Goal: Navigation & Orientation: Find specific page/section

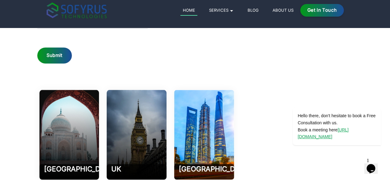
scroll to position [2832, 0]
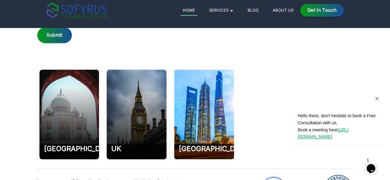
click at [376, 100] on icon "Chat attention grabber" at bounding box center [377, 99] width 6 height 6
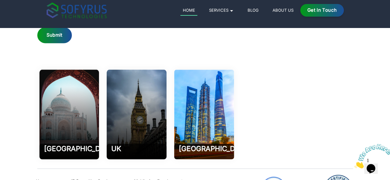
click at [354, 164] on icon "Close" at bounding box center [354, 166] width 0 height 5
click at [373, 166] on icon "Chat widget" at bounding box center [371, 168] width 9 height 9
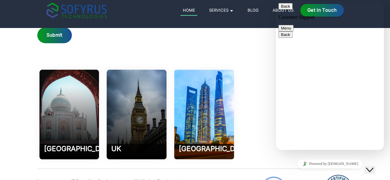
click at [373, 168] on icon "Chat widget" at bounding box center [369, 170] width 7 height 4
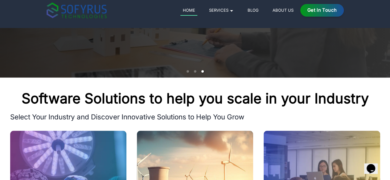
scroll to position [0, 0]
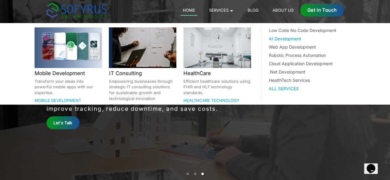
click at [279, 39] on div "AI Development" at bounding box center [311, 38] width 84 height 6
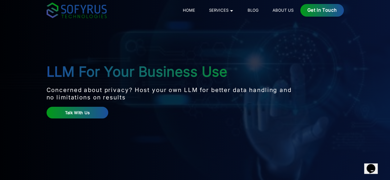
click at [320, 6] on div "Home Services 🞃 Mobile Development Transform your ideas into powerful mobile ap…" at bounding box center [257, 10] width 173 height 13
click at [296, 14] on link "About Us" at bounding box center [283, 9] width 26 height 7
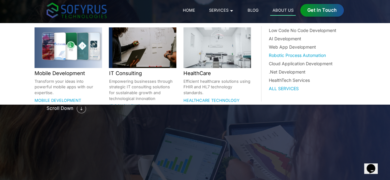
click at [275, 56] on div "Robotic Process Automation" at bounding box center [311, 55] width 84 height 6
